Goal: Information Seeking & Learning: Learn about a topic

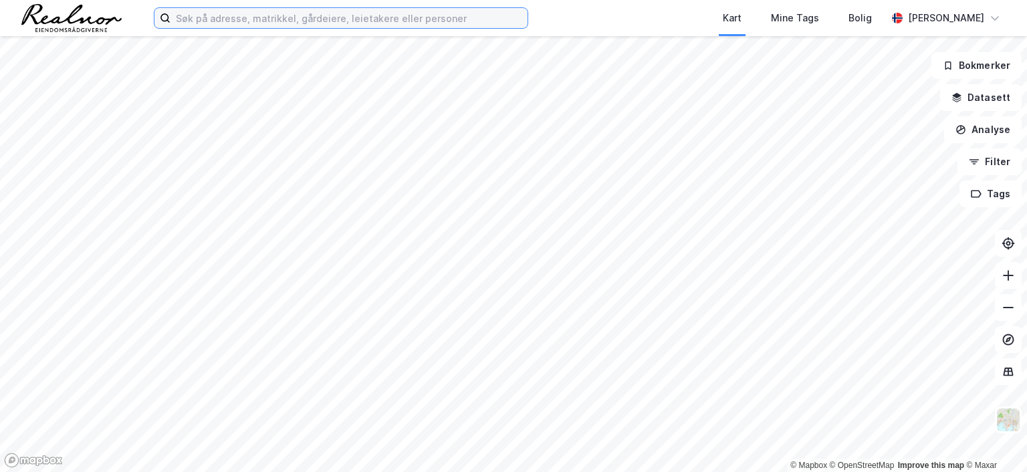
click at [261, 15] on input at bounding box center [348, 18] width 357 height 20
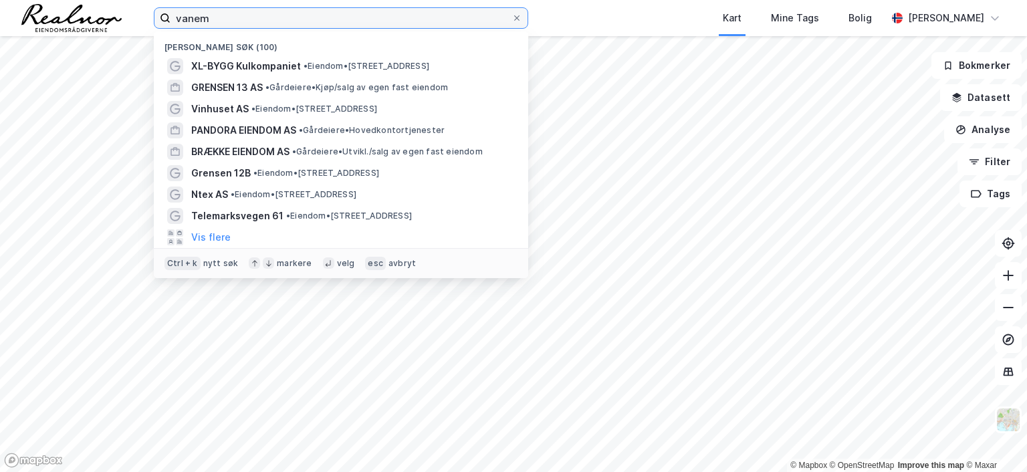
type input "vanem"
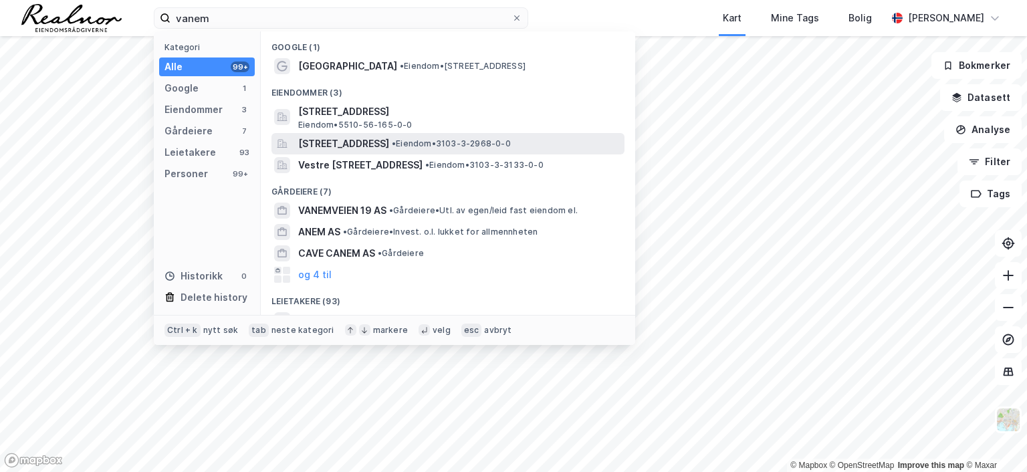
click at [389, 144] on span "[STREET_ADDRESS]" at bounding box center [343, 144] width 91 height 16
